Goal: Go to known website: Go to known website

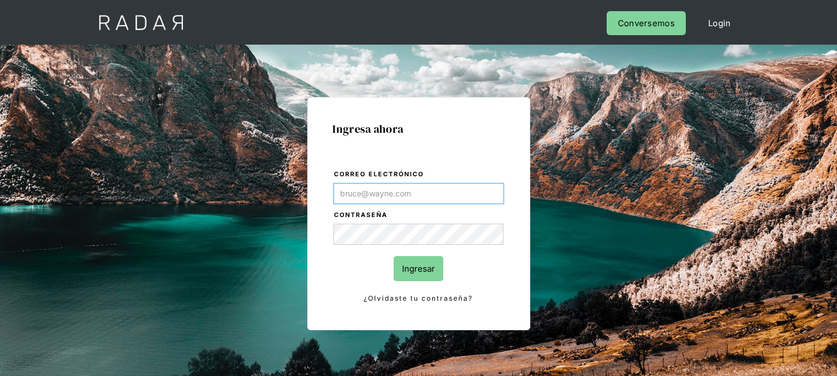
type input "[EMAIL_ADDRESS][DOMAIN_NAME]"
click at [427, 266] on input "Ingresar" at bounding box center [419, 268] width 50 height 25
